Goal: Task Accomplishment & Management: Manage account settings

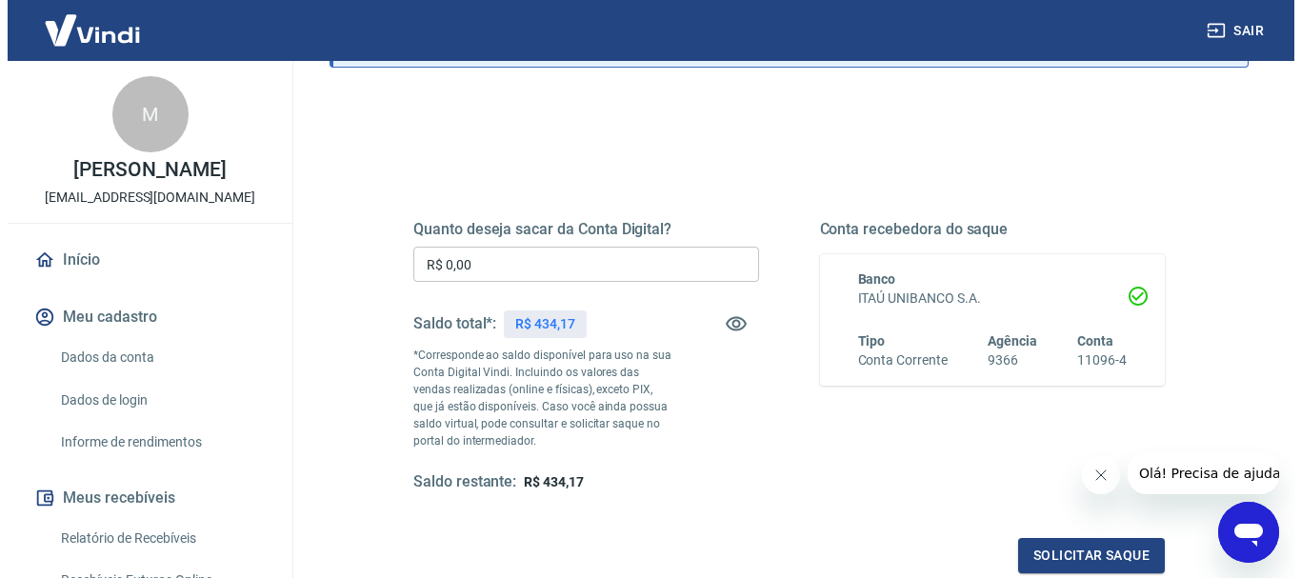
scroll to position [286, 0]
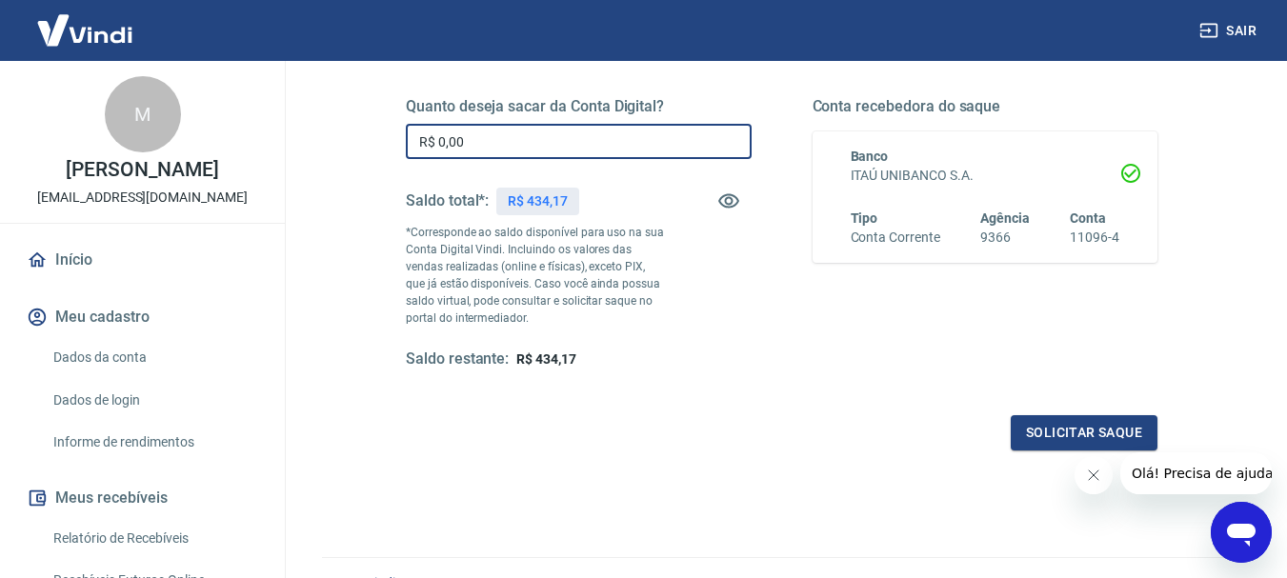
drag, startPoint x: 503, startPoint y: 148, endPoint x: 327, endPoint y: 133, distance: 176.8
click at [327, 133] on div "Quanto deseja sacar da Conta Digital? R$ 0,00 ​ Saldo total*: R$ 434,17 *Corres…" at bounding box center [781, 324] width 919 height 698
type input "R$ 434,17"
click at [1093, 417] on button "Solicitar saque" at bounding box center [1083, 432] width 147 height 35
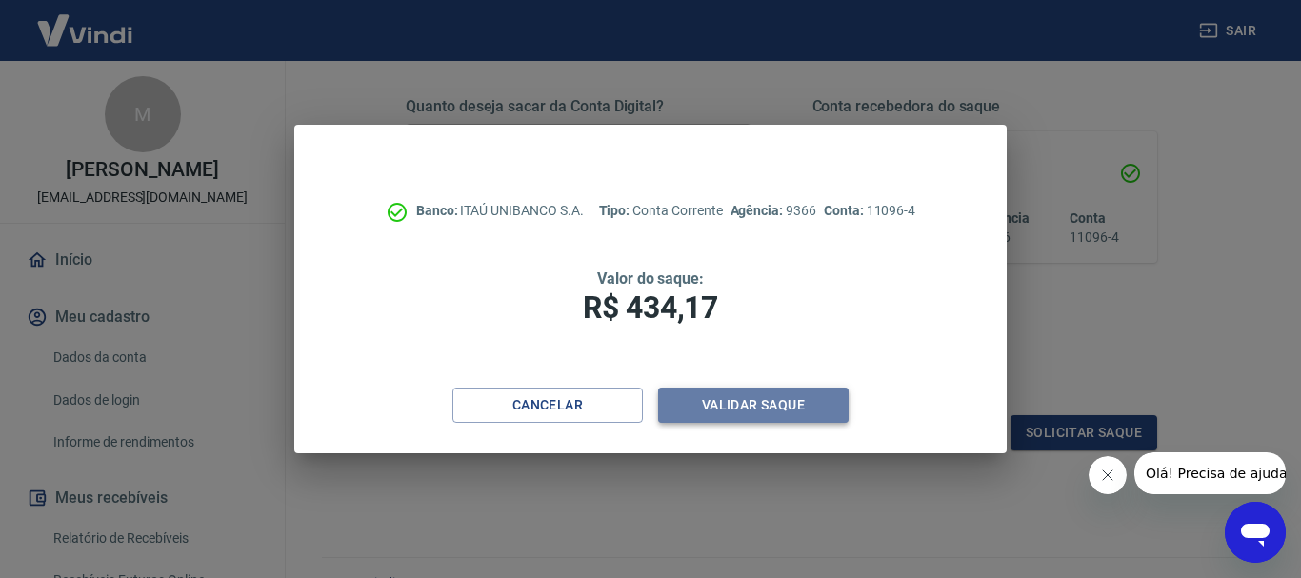
click at [770, 414] on button "Validar saque" at bounding box center [753, 405] width 190 height 35
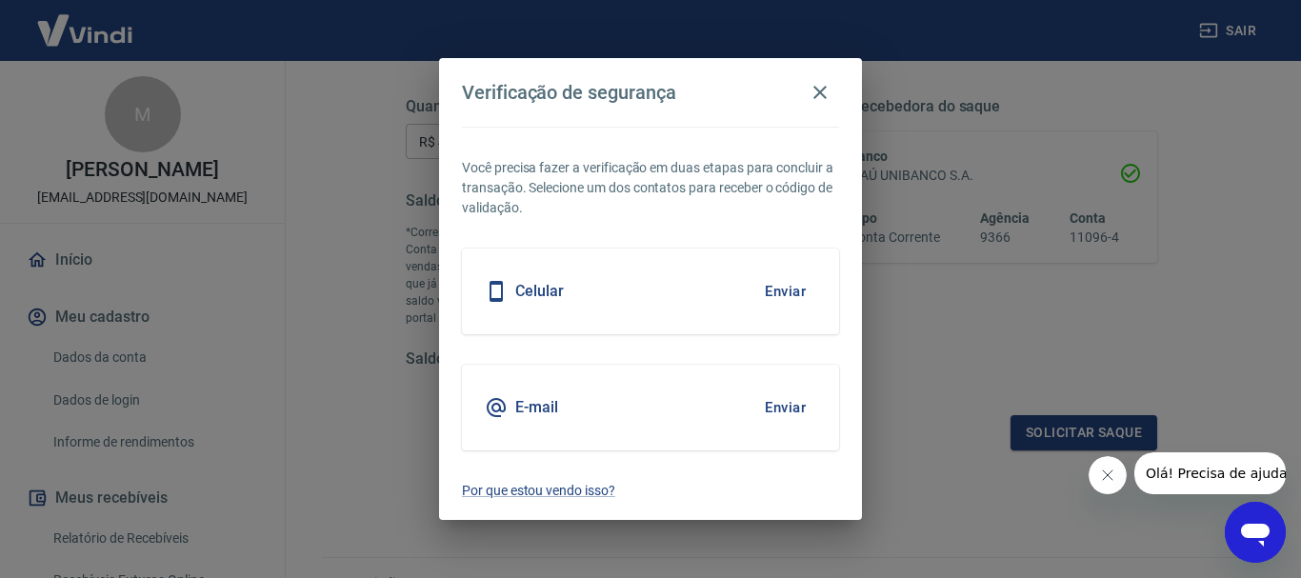
click at [791, 403] on button "Enviar" at bounding box center [785, 408] width 62 height 40
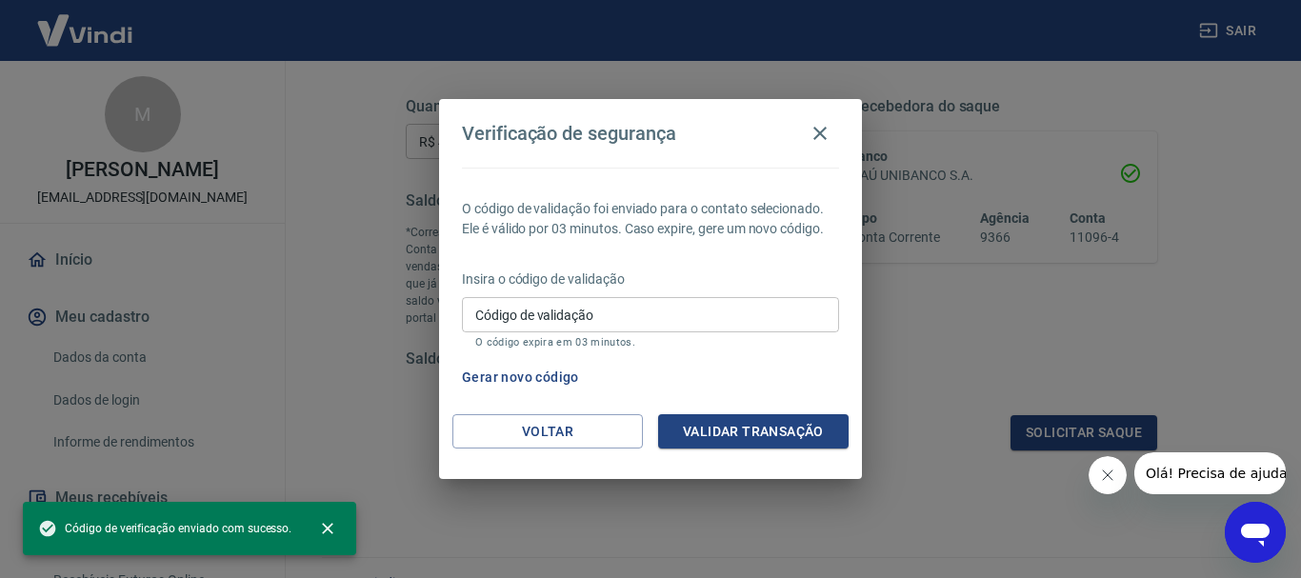
click at [513, 318] on input "Código de validação" at bounding box center [650, 314] width 377 height 35
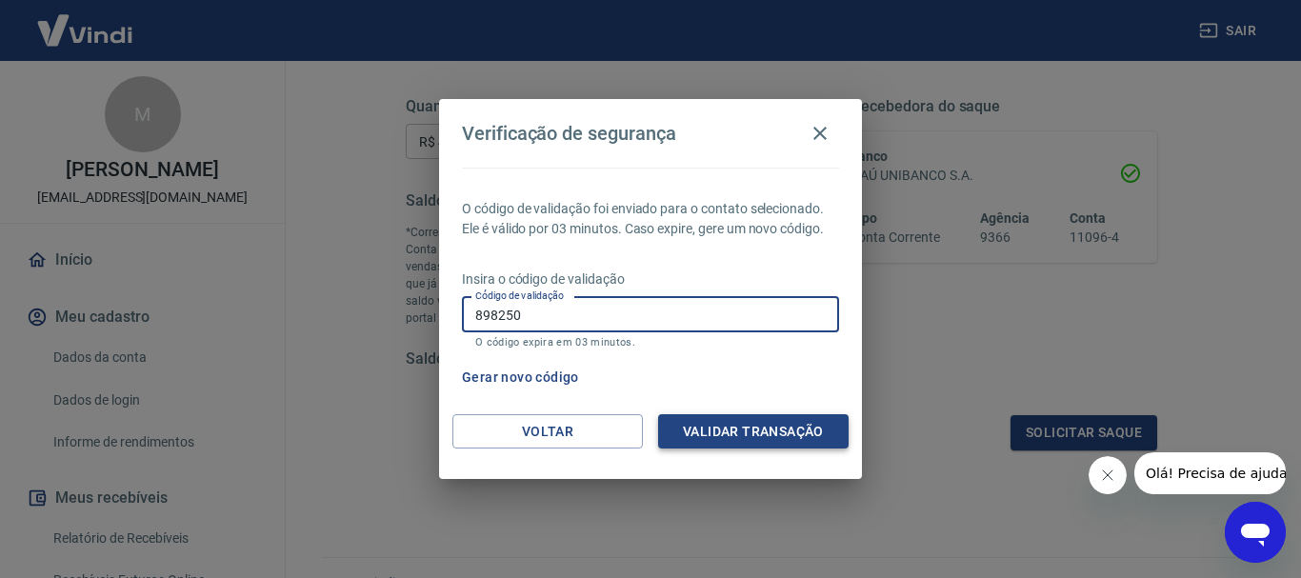
type input "898250"
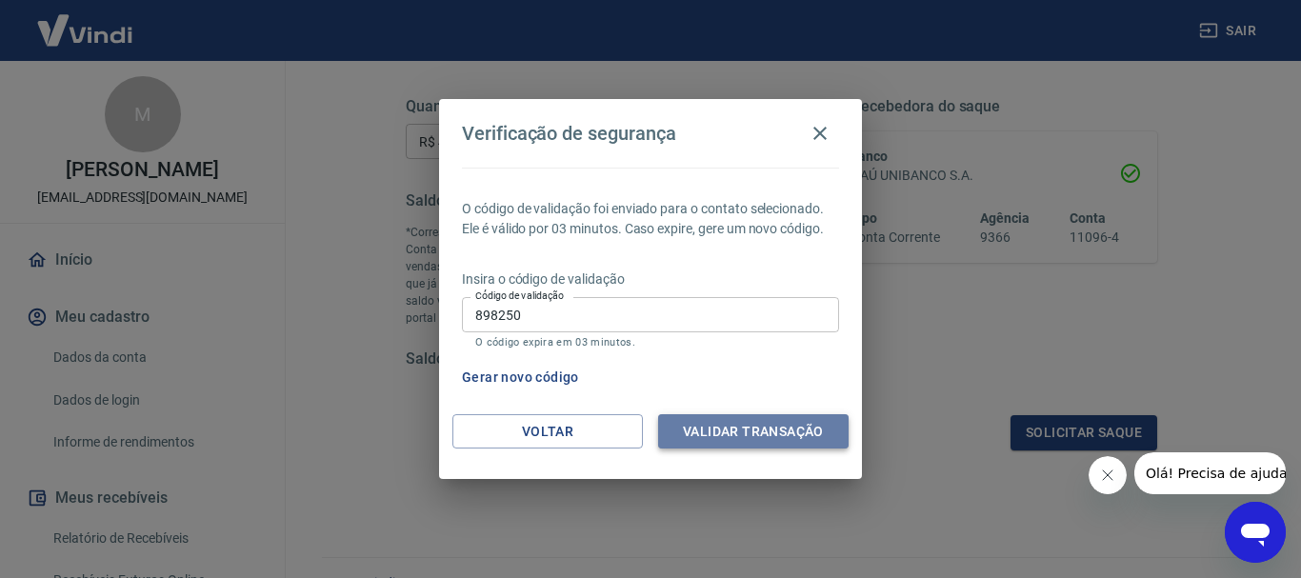
click at [747, 429] on button "Validar transação" at bounding box center [753, 431] width 190 height 35
